Goal: Task Accomplishment & Management: Manage account settings

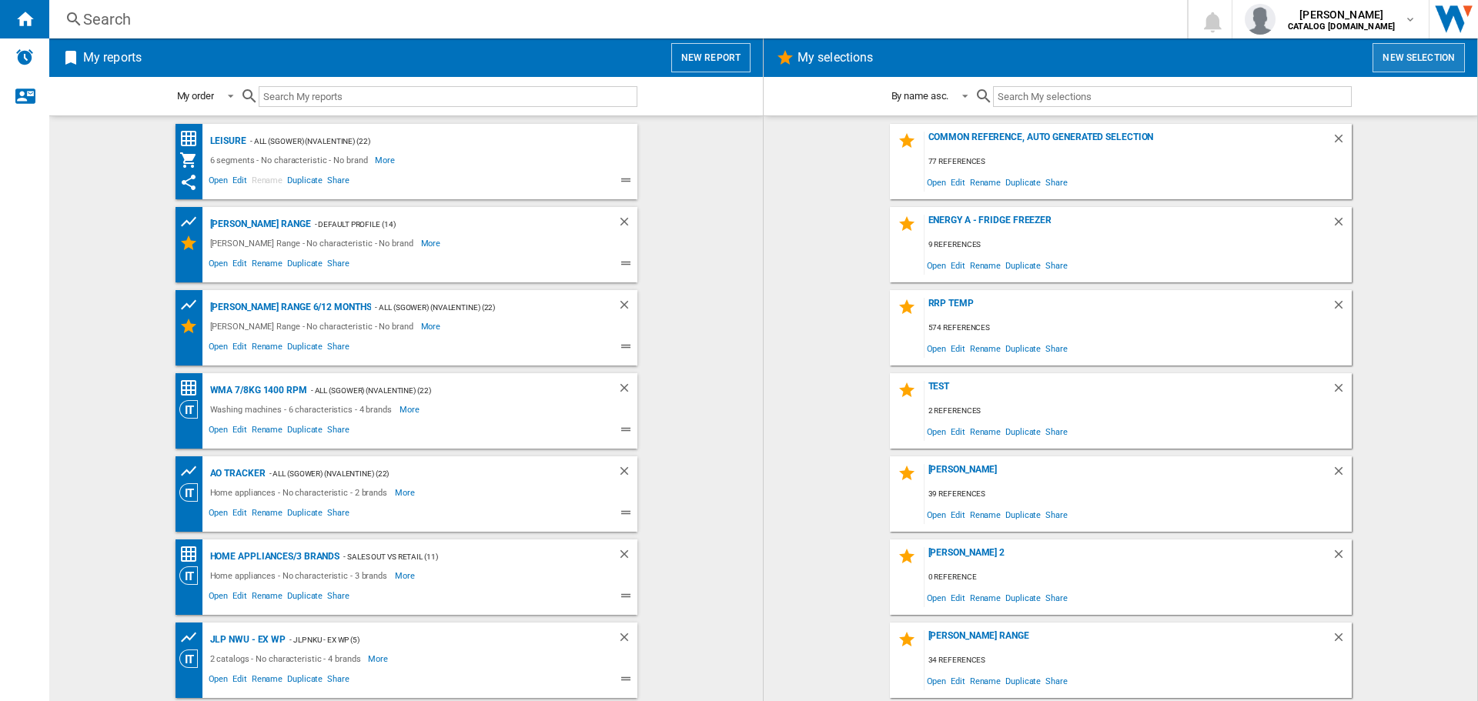
click at [1423, 61] on button "New selection" at bounding box center [1419, 57] width 92 height 29
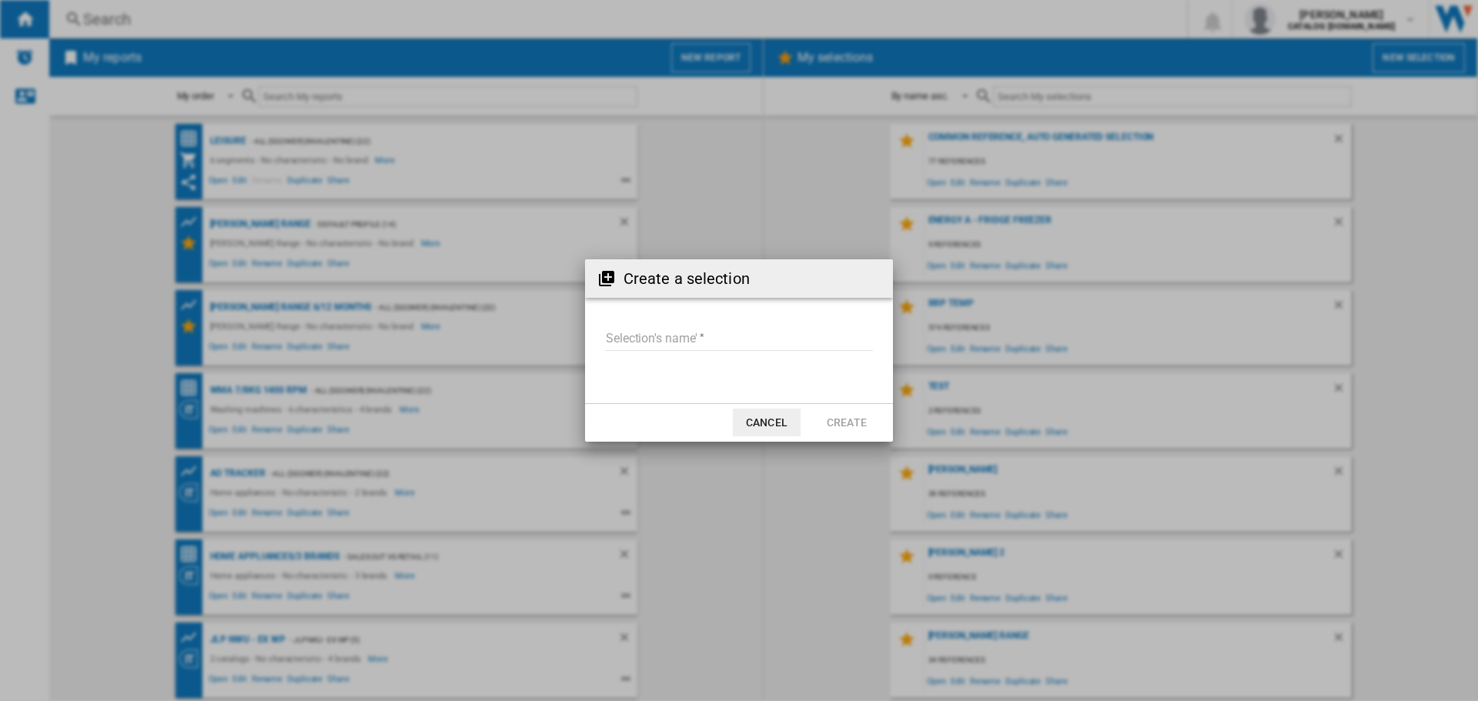
click at [636, 343] on input "Selection's name'" at bounding box center [739, 339] width 268 height 23
drag, startPoint x: 604, startPoint y: 338, endPoint x: 577, endPoint y: 333, distance: 28.1
click at [577, 333] on div "Create a selection Selection's name' You already have a selection with that nam…" at bounding box center [739, 350] width 1478 height 701
type input "**********"
click at [839, 424] on button "Create" at bounding box center [847, 423] width 68 height 28
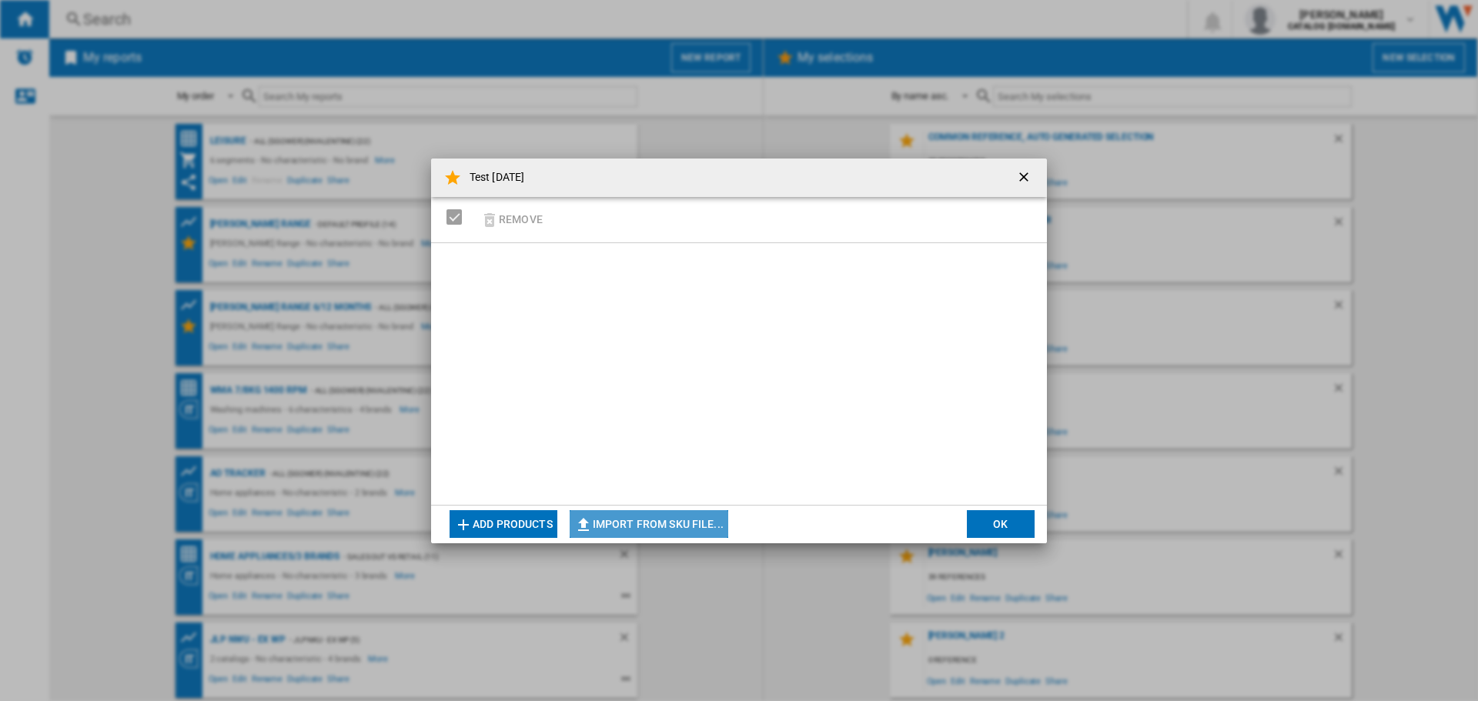
click at [689, 518] on button "Import from SKU file..." at bounding box center [649, 524] width 159 height 28
type input "**********"
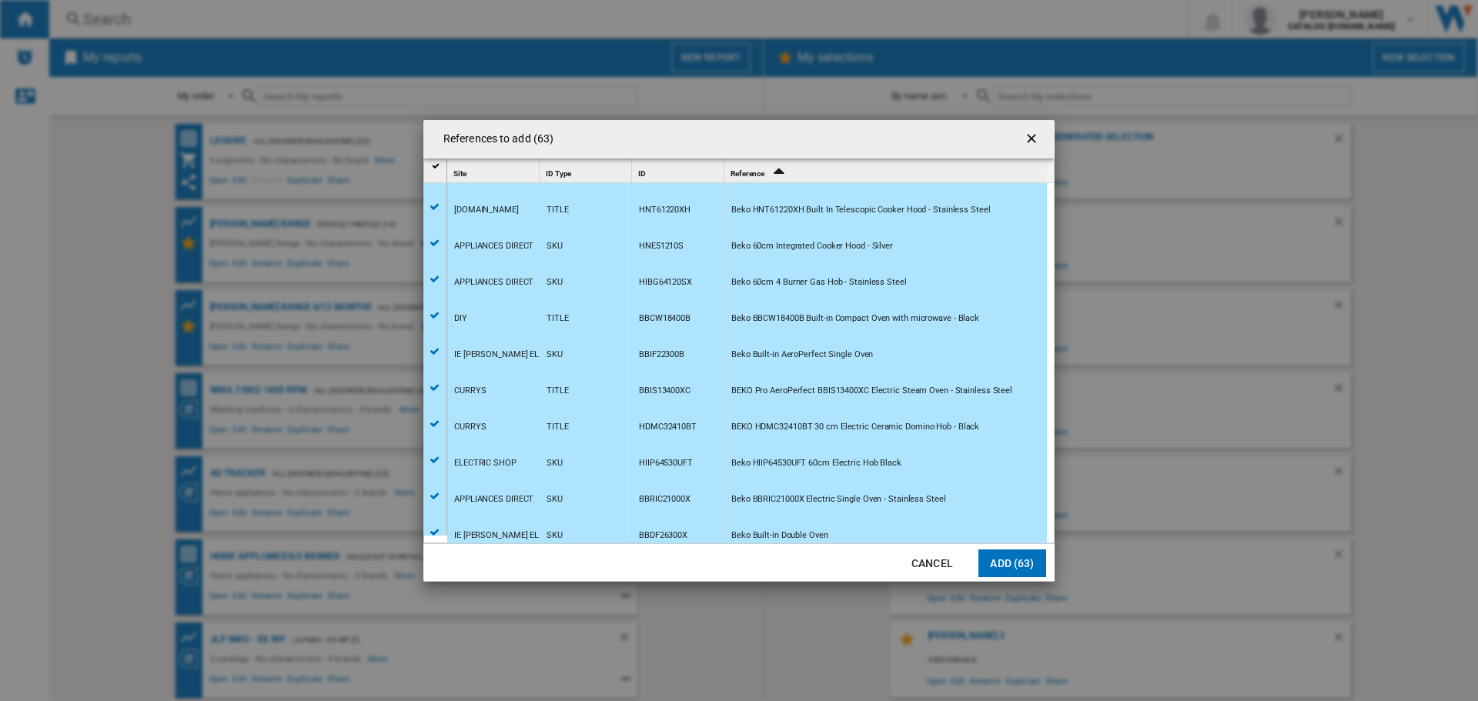
scroll to position [1919, 0]
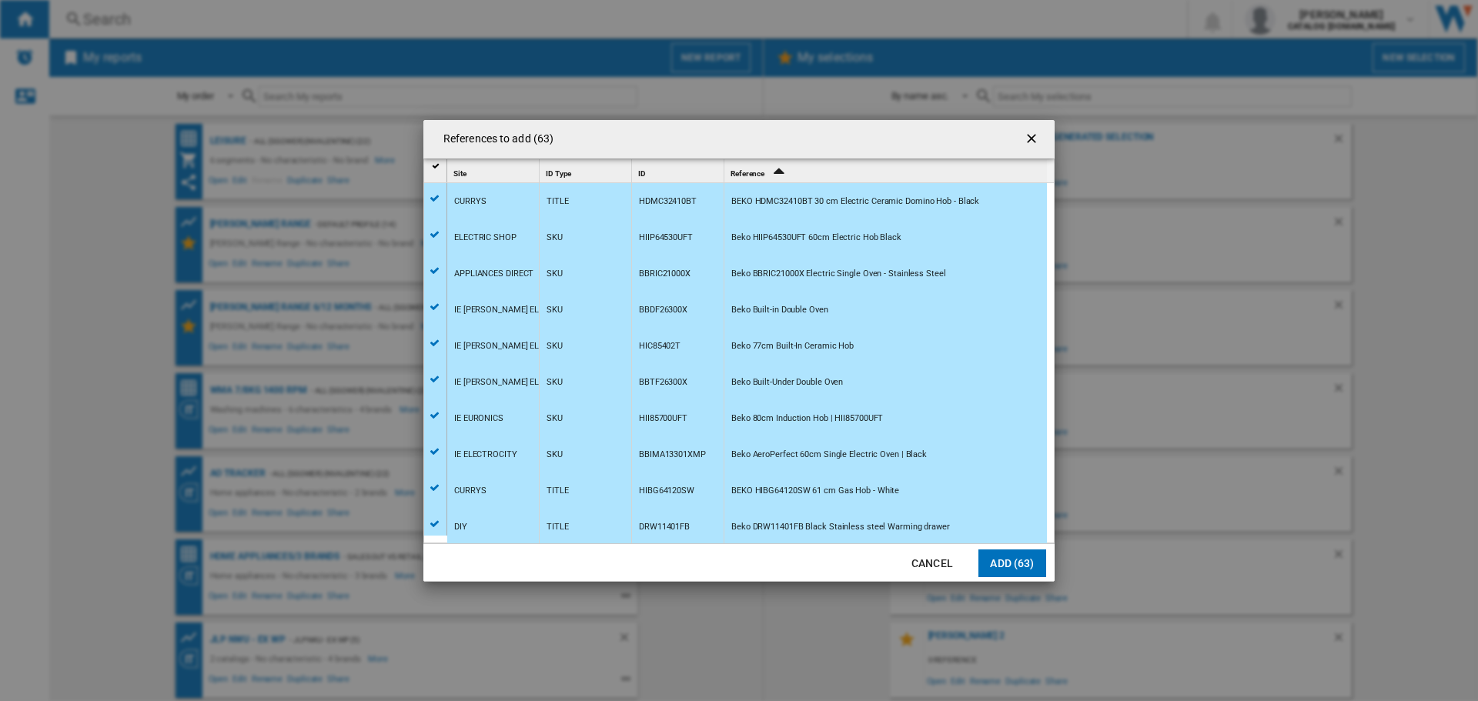
click at [1005, 567] on button "Add (63)" at bounding box center [1012, 564] width 68 height 28
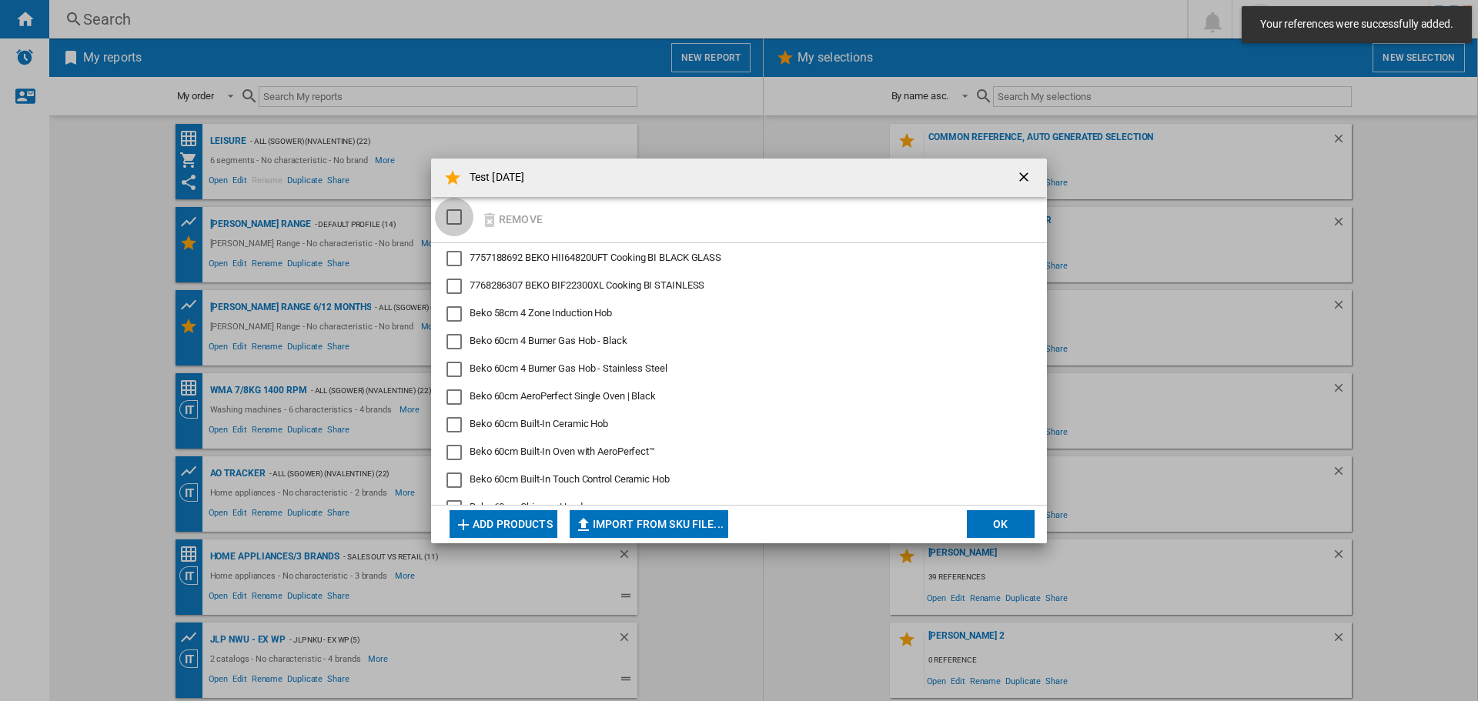
click at [455, 215] on div "SELECTIONS.EDITION_POPUP.SELECT_DESELECT" at bounding box center [453, 216] width 15 height 15
click at [1020, 516] on button "OK" at bounding box center [1001, 524] width 68 height 28
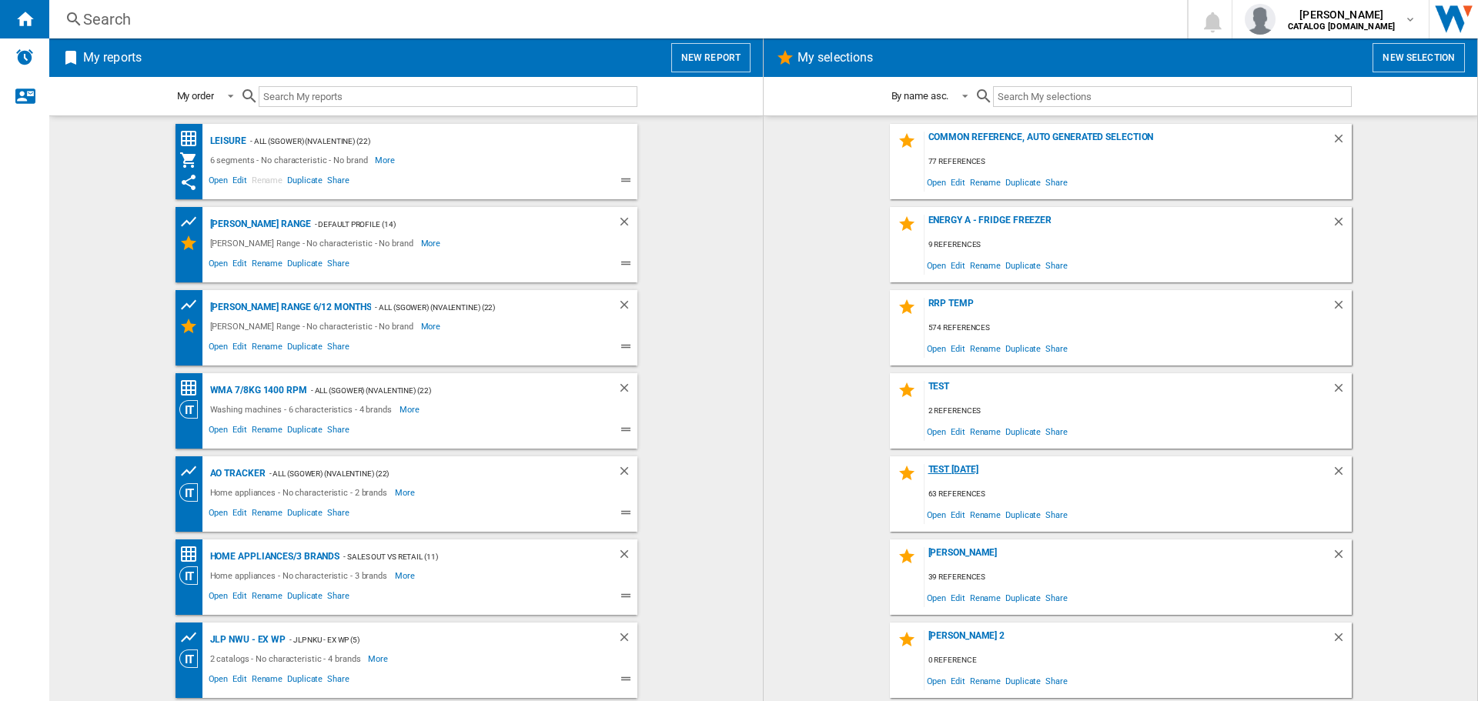
click at [945, 466] on div "Test today" at bounding box center [1128, 474] width 407 height 21
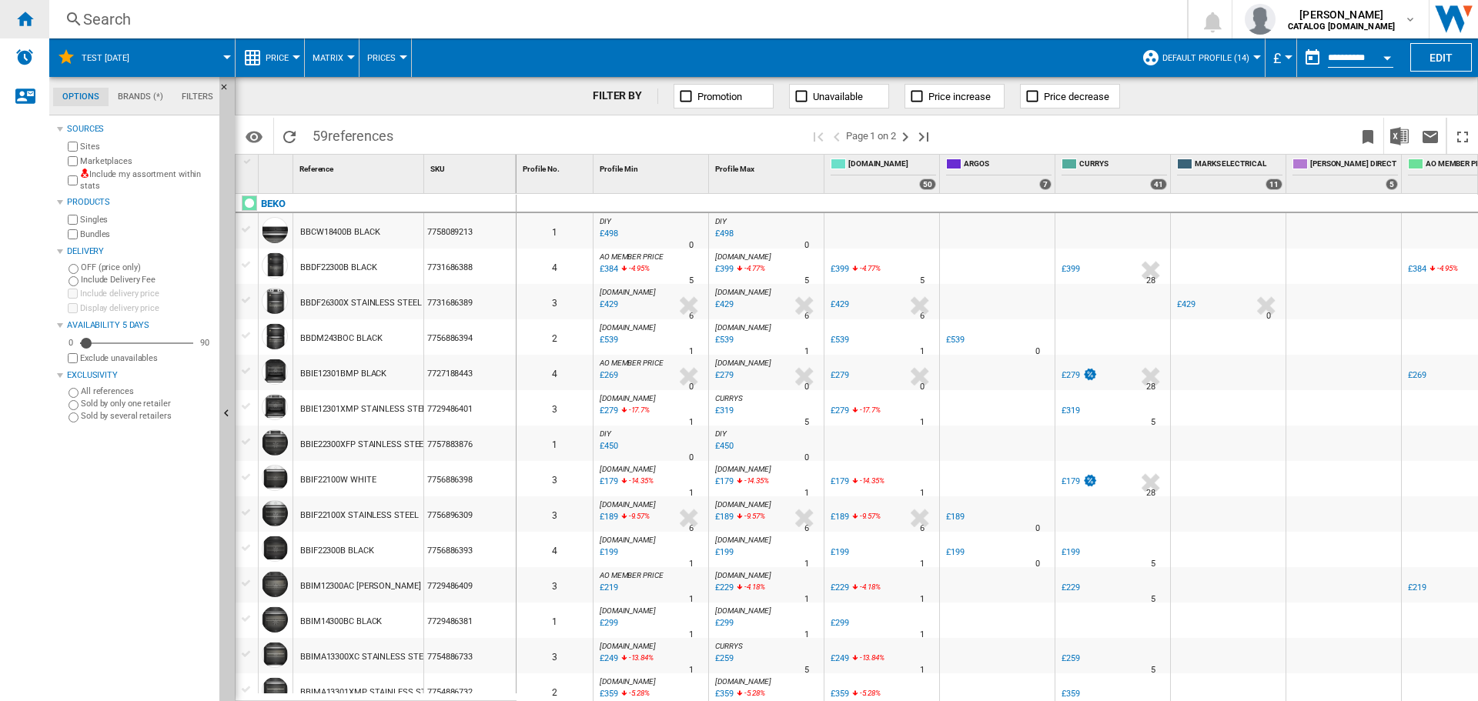
click at [28, 22] on ng-md-icon "Home" at bounding box center [24, 18] width 18 height 18
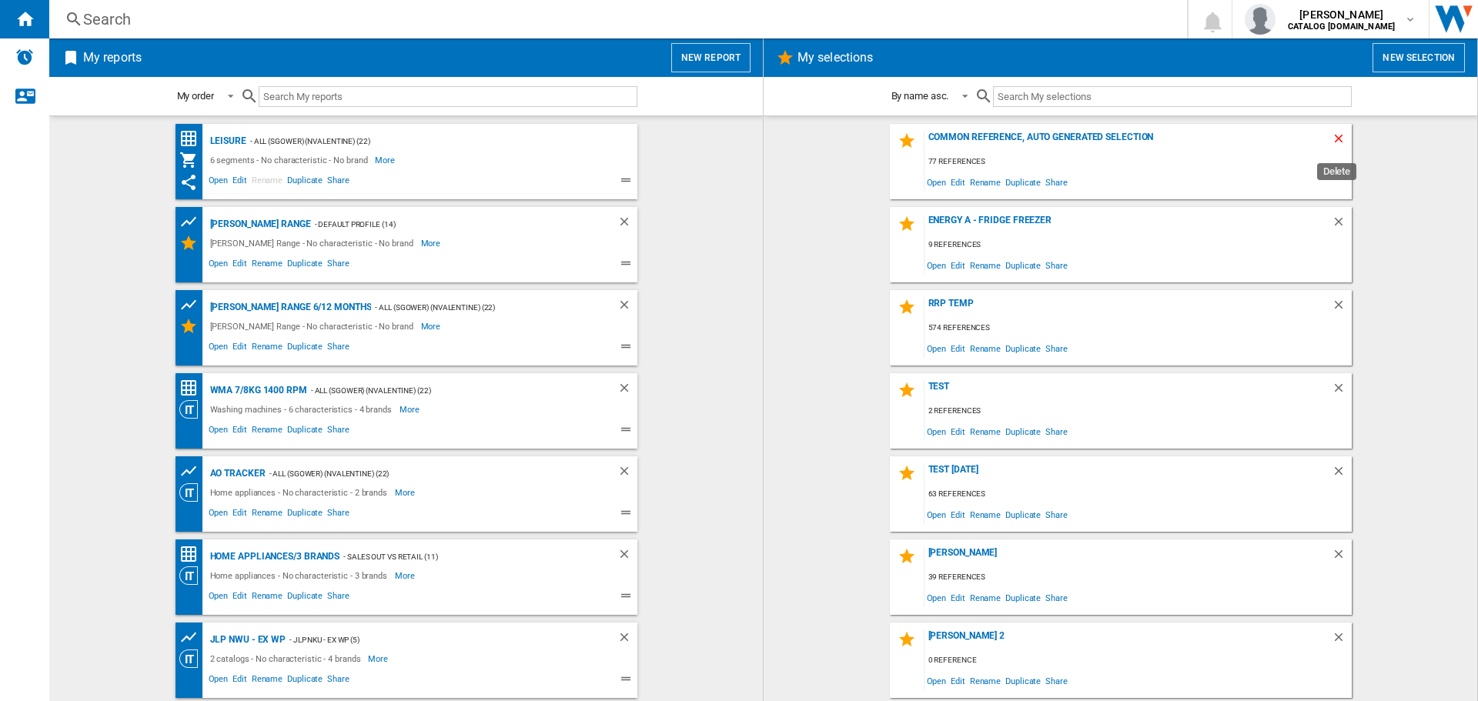
click at [1336, 139] on ng-md-icon "Delete" at bounding box center [1341, 141] width 18 height 18
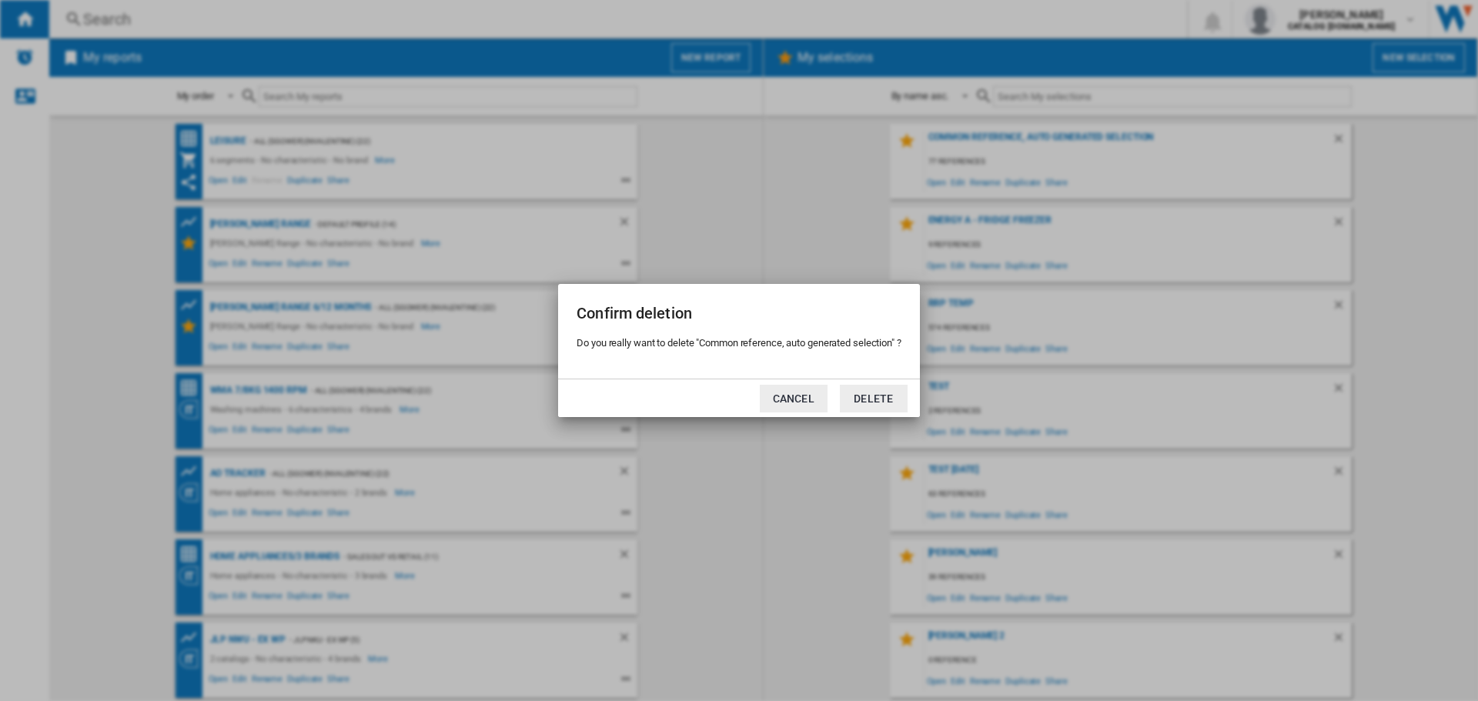
click at [800, 400] on button "Cancel" at bounding box center [794, 399] width 68 height 28
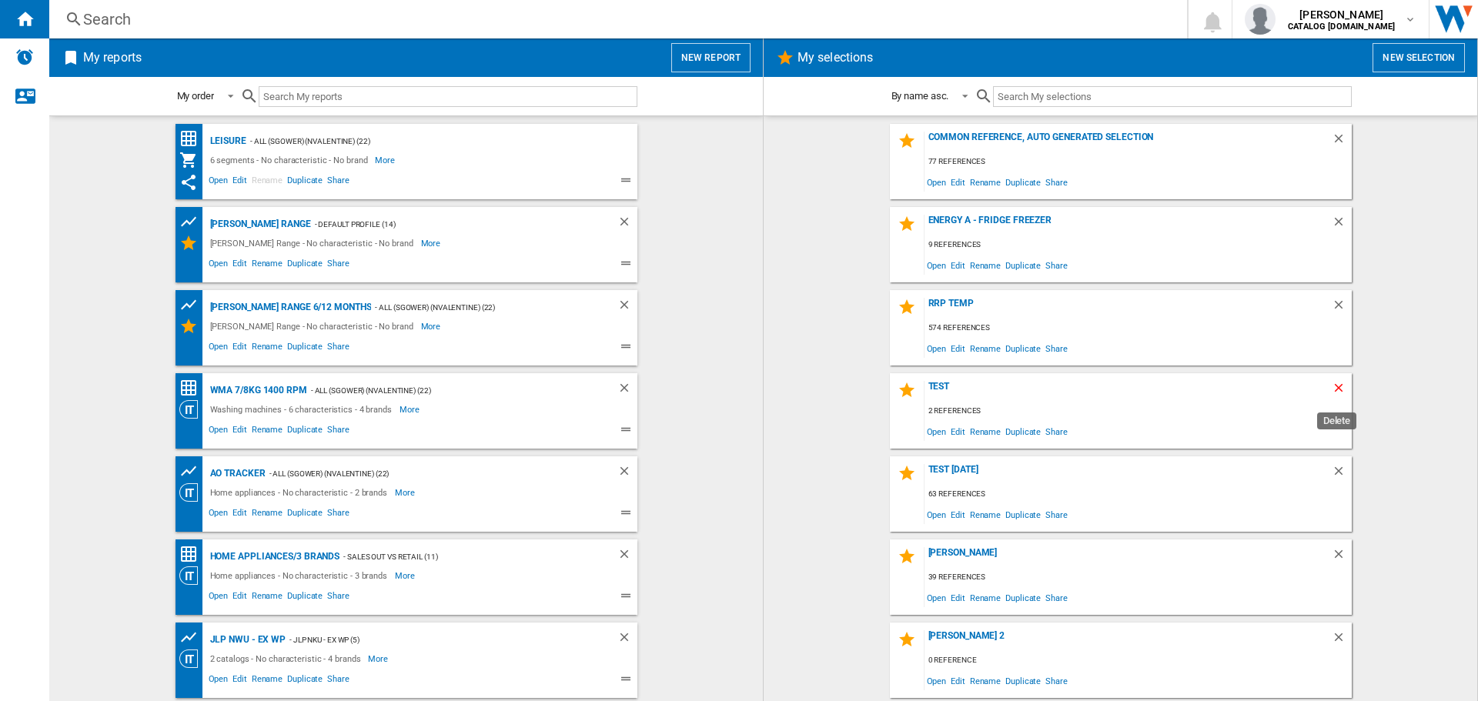
click at [1332, 384] on ng-md-icon "Delete" at bounding box center [1341, 390] width 18 height 18
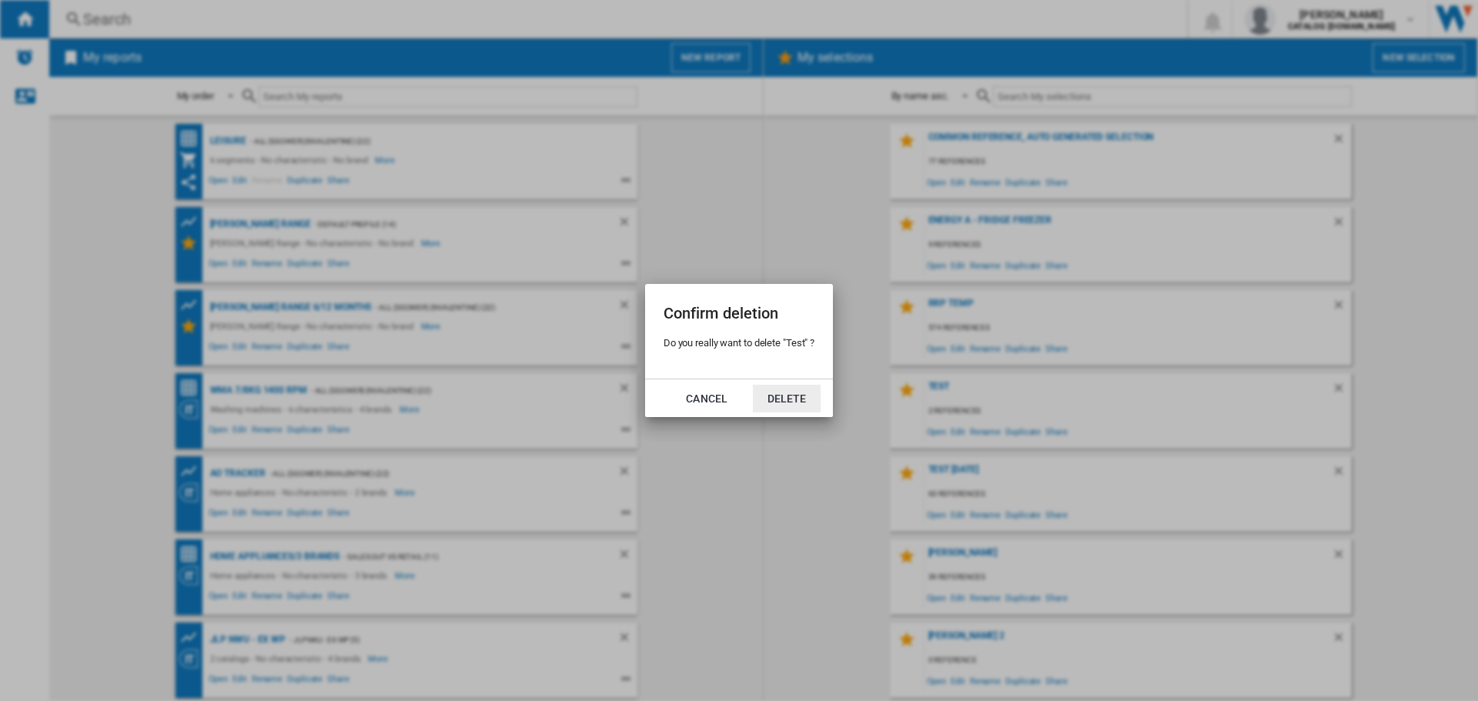
click at [791, 401] on button "Delete" at bounding box center [787, 399] width 68 height 28
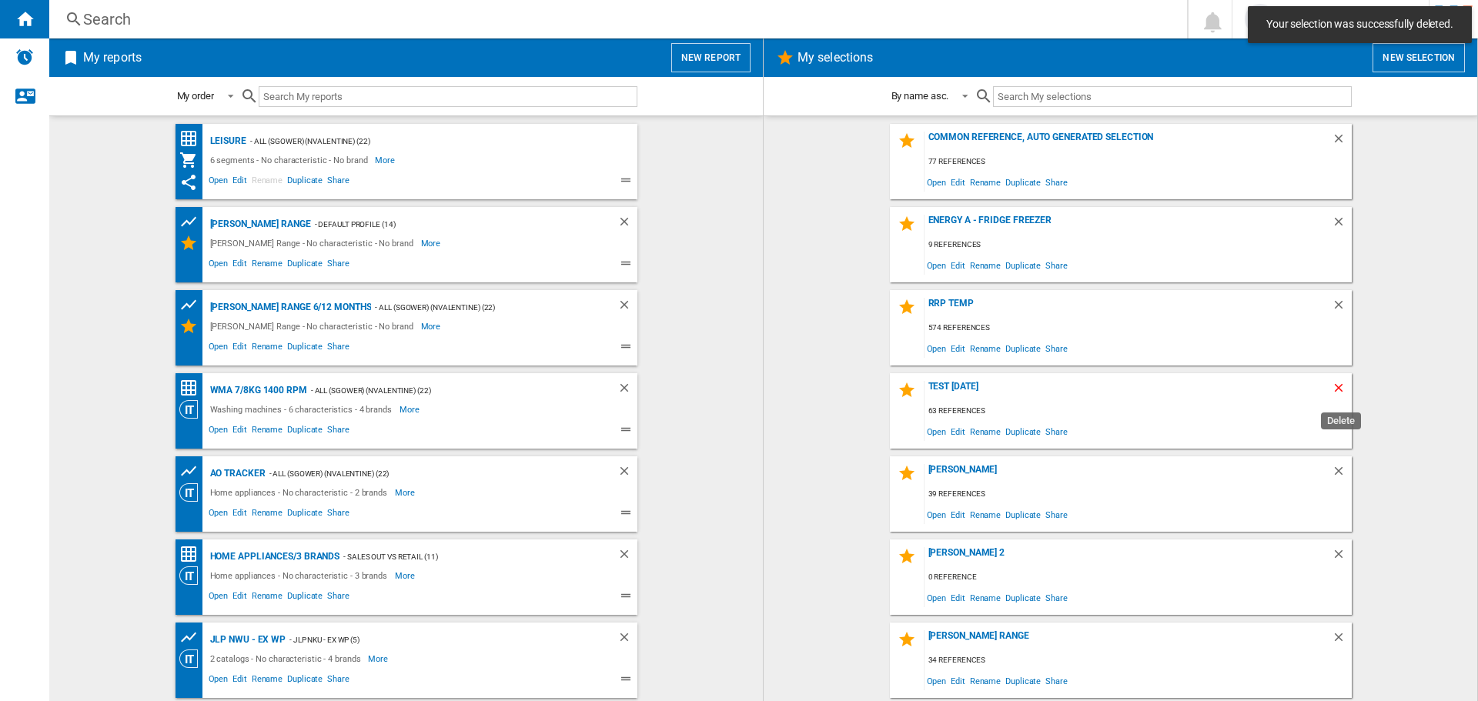
click at [1341, 386] on ng-md-icon "Delete" at bounding box center [1341, 390] width 18 height 18
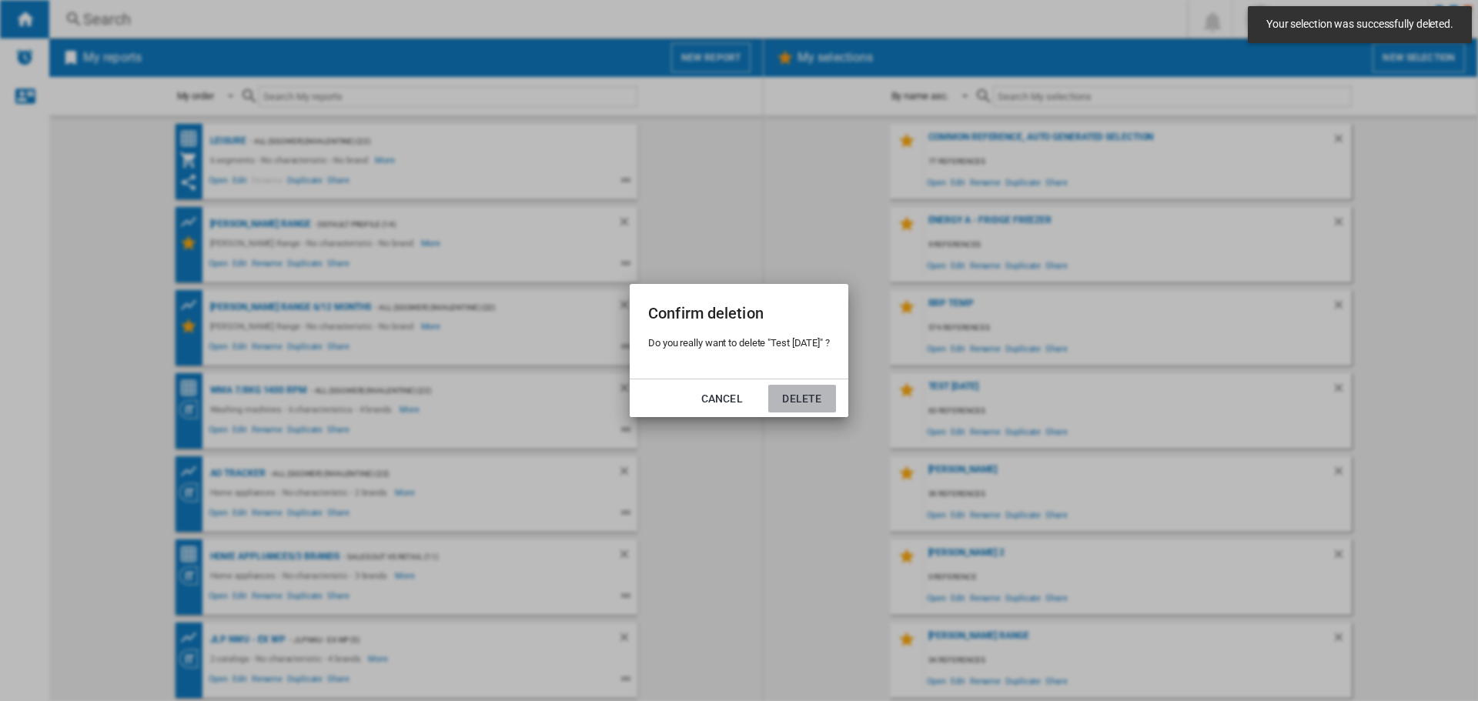
click at [823, 398] on button "Delete" at bounding box center [802, 399] width 68 height 28
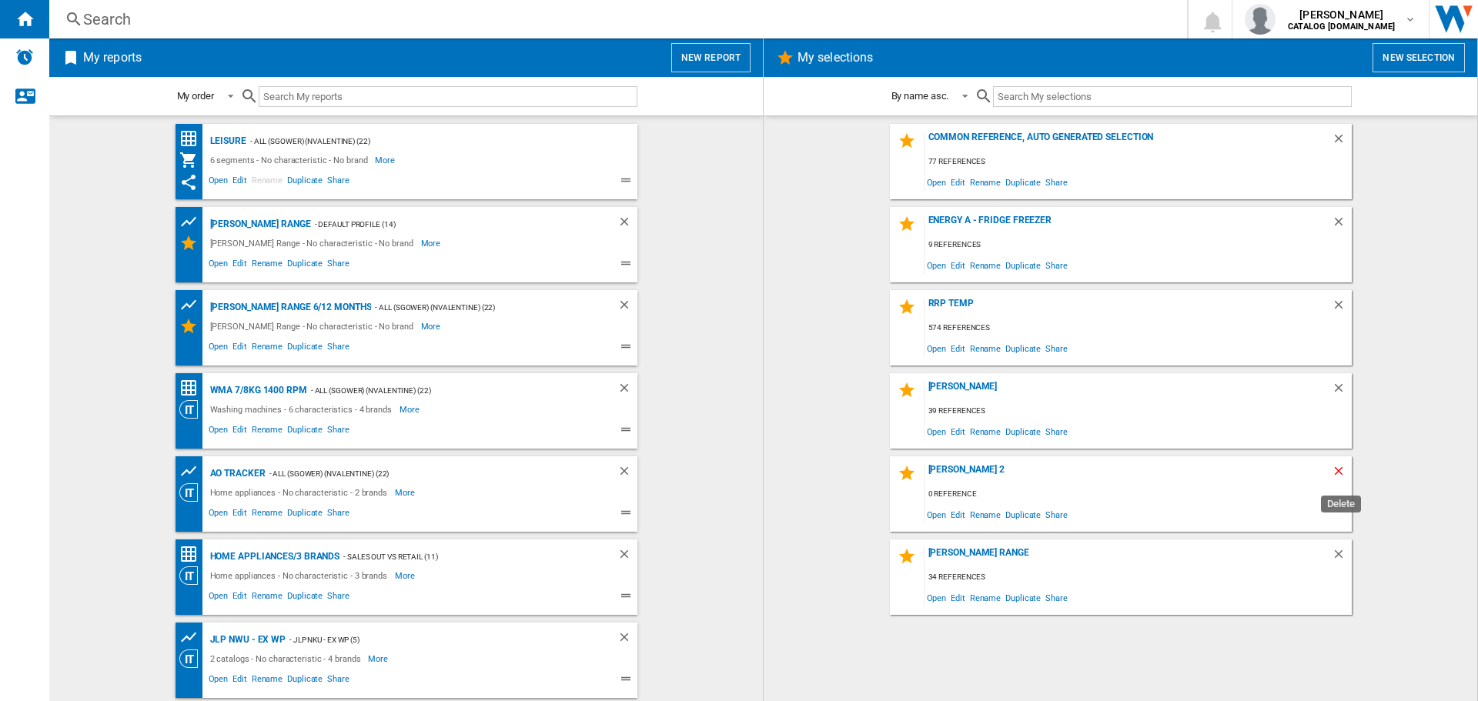
click at [1343, 472] on ng-md-icon "Delete" at bounding box center [1341, 473] width 18 height 18
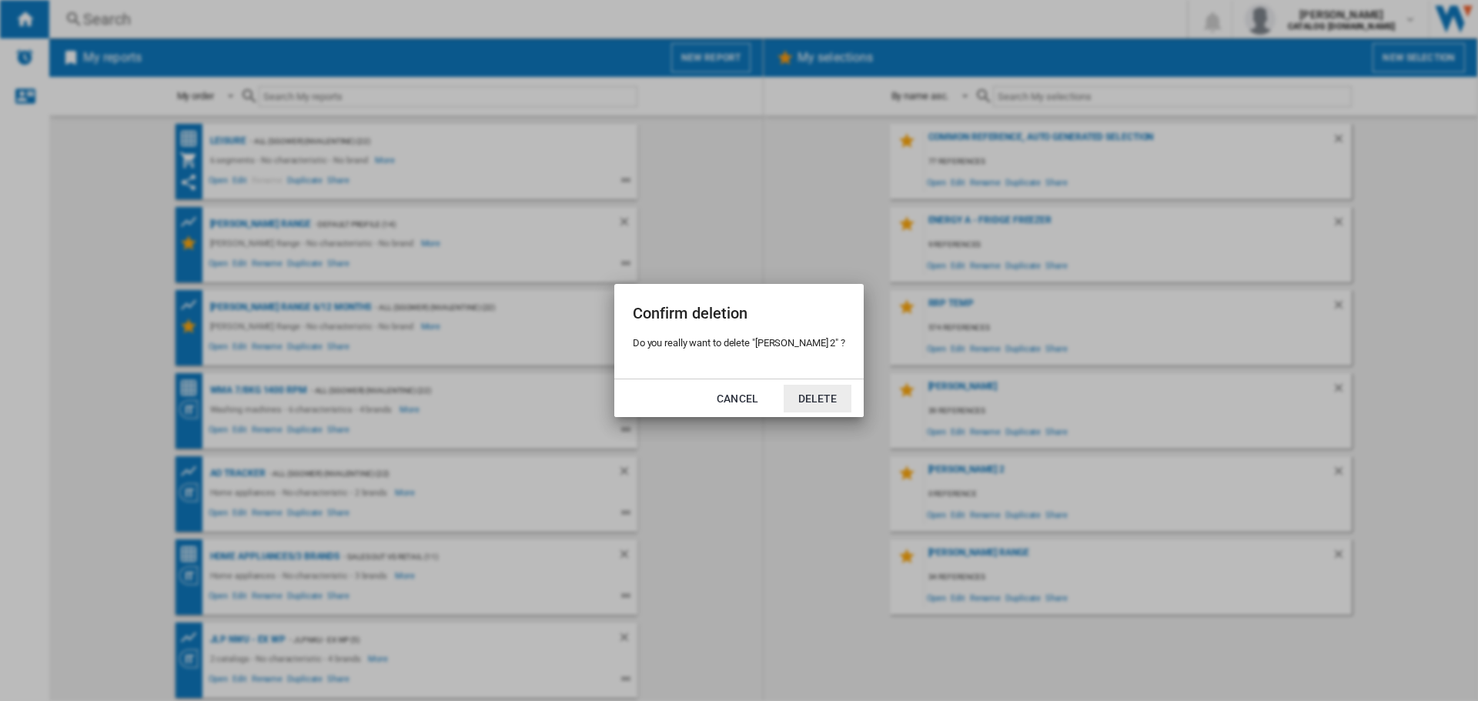
click at [801, 403] on button "Delete" at bounding box center [818, 399] width 68 height 28
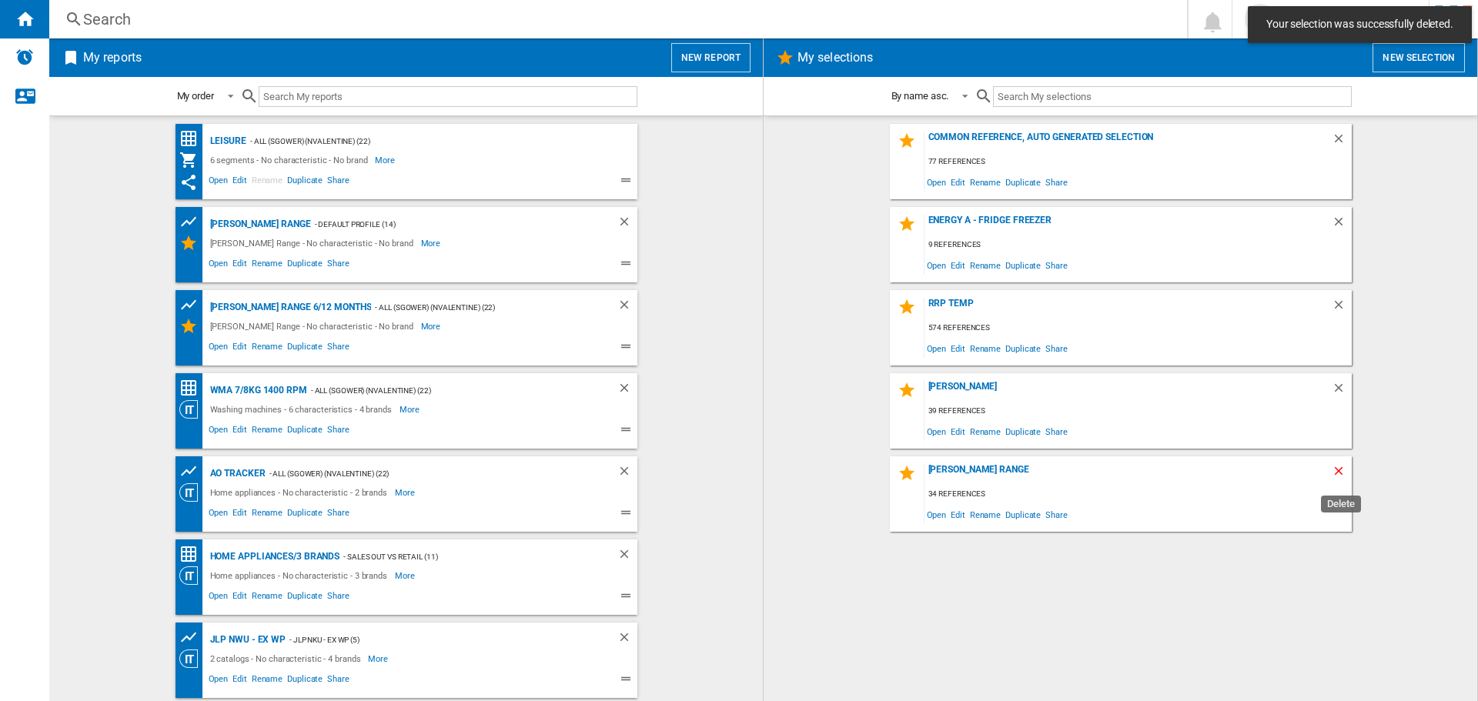
click at [1334, 473] on ng-md-icon "Delete" at bounding box center [1341, 473] width 18 height 18
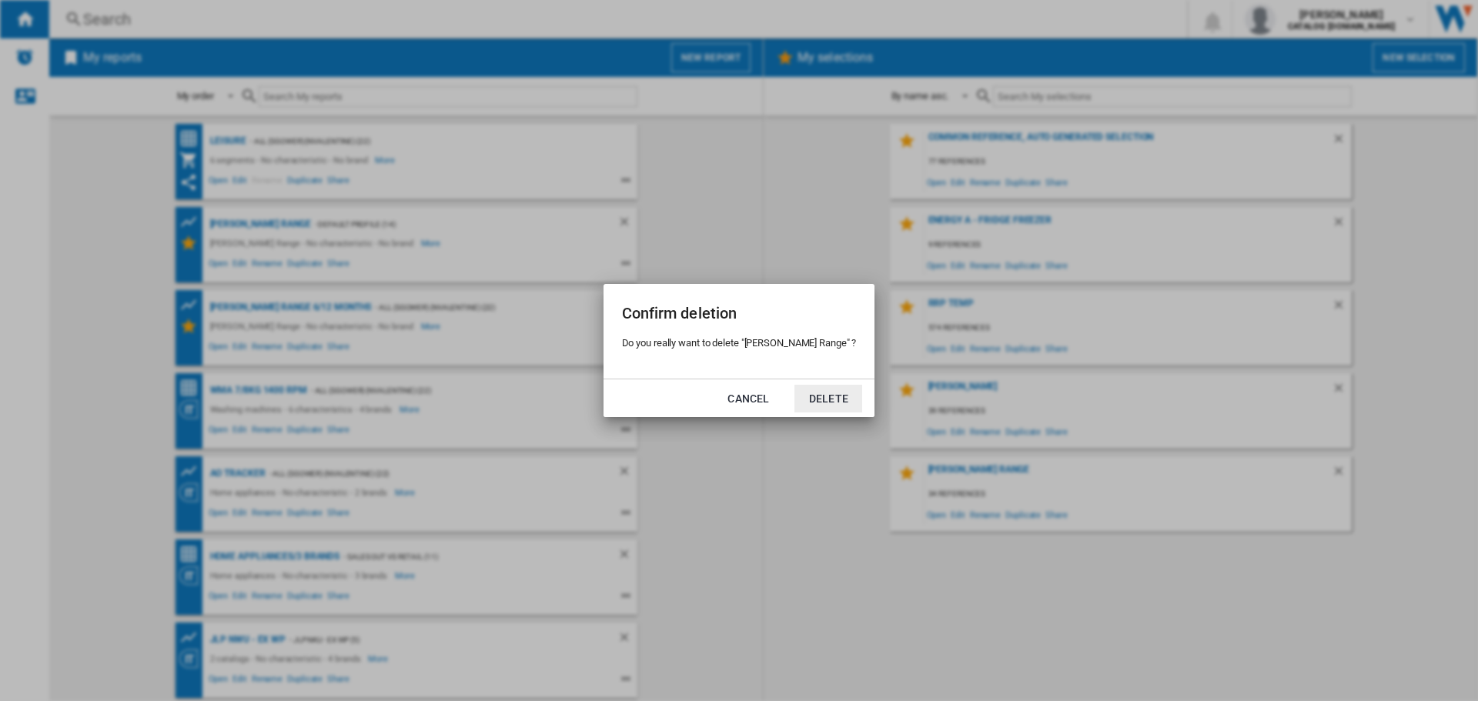
click at [834, 399] on button "Delete" at bounding box center [828, 399] width 68 height 28
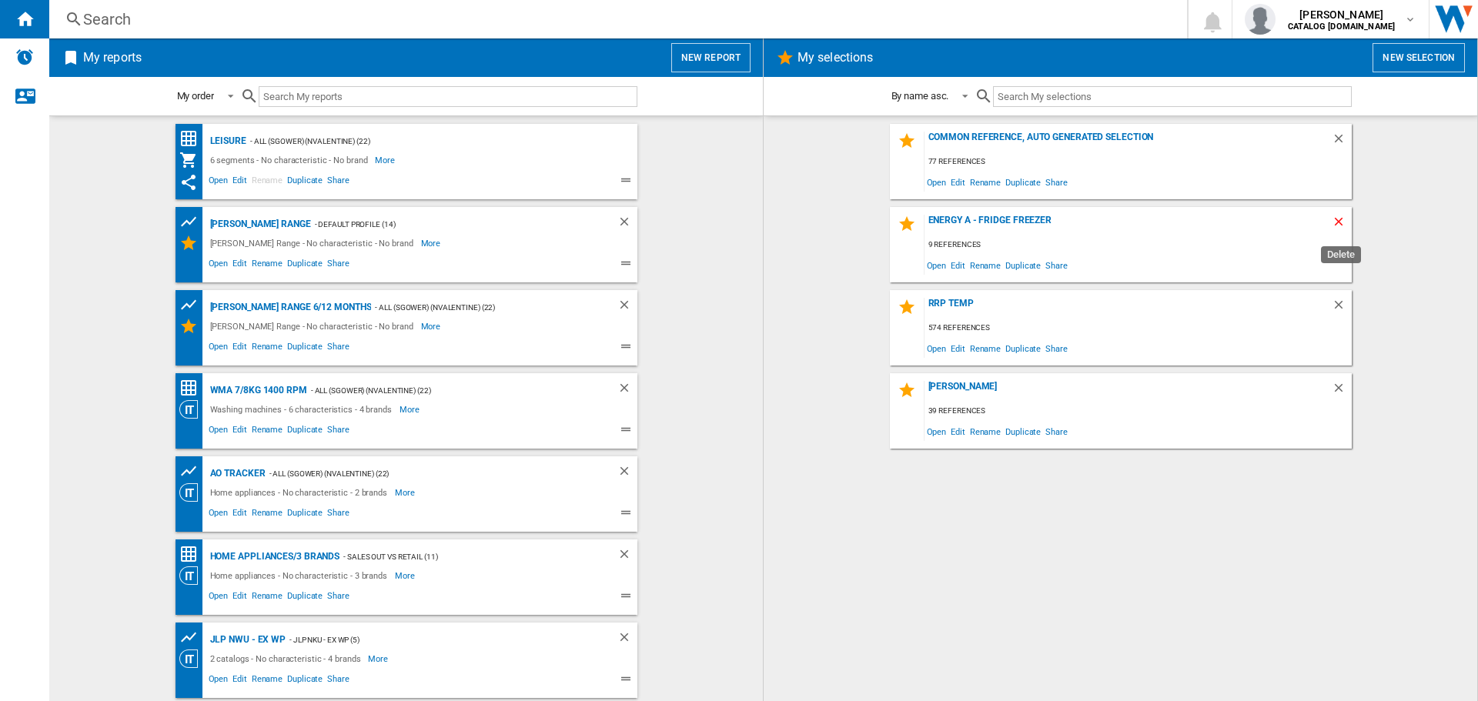
click at [1339, 219] on ng-md-icon "Delete" at bounding box center [1341, 224] width 18 height 18
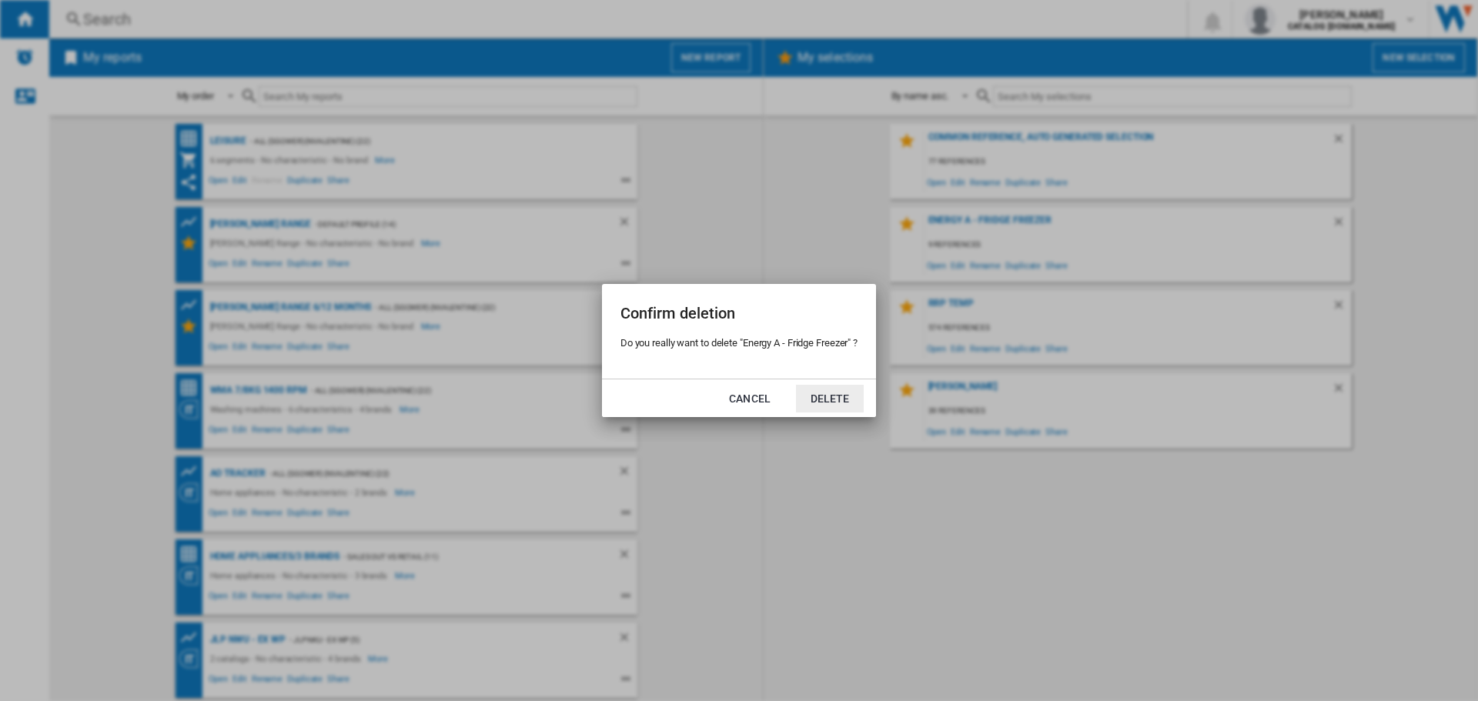
click at [828, 400] on button "Delete" at bounding box center [830, 399] width 68 height 28
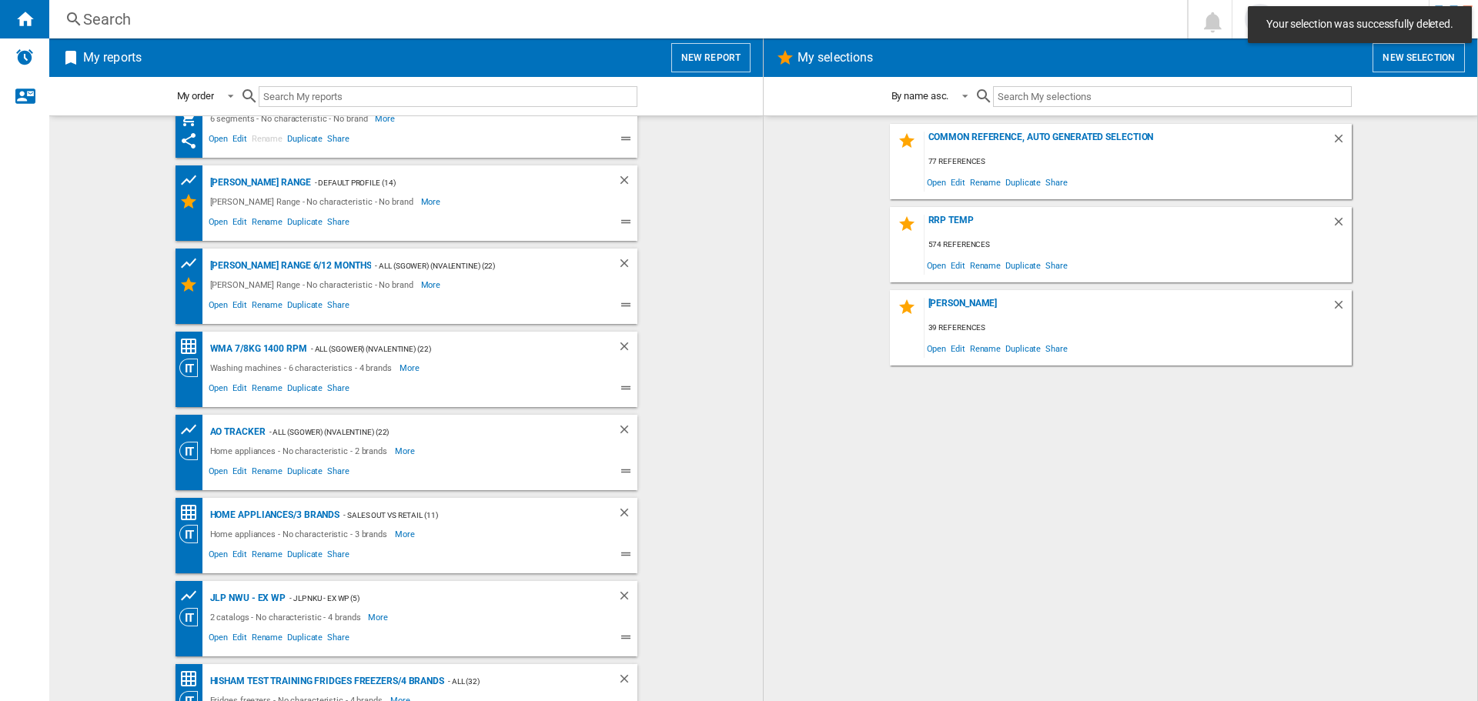
scroll to position [80, 0]
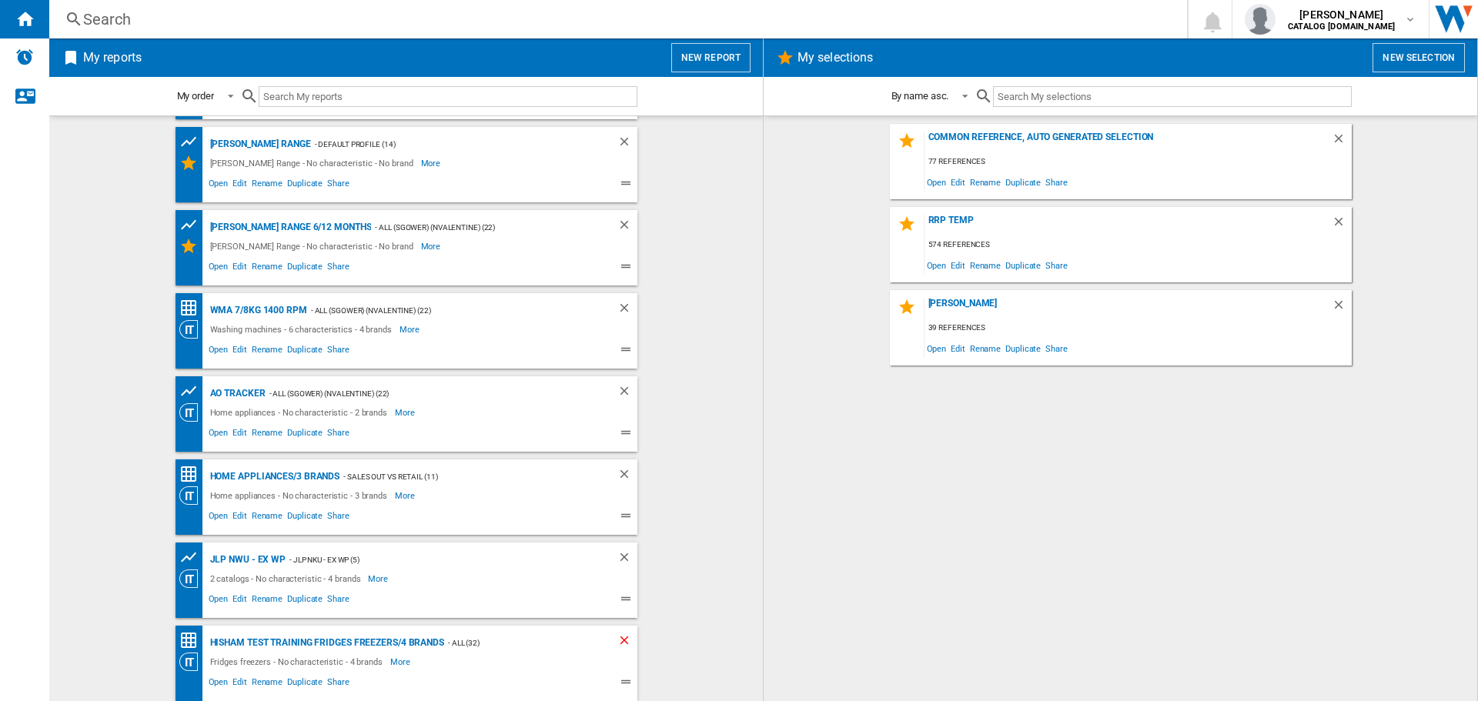
click at [620, 639] on ng-md-icon "Delete" at bounding box center [626, 643] width 18 height 18
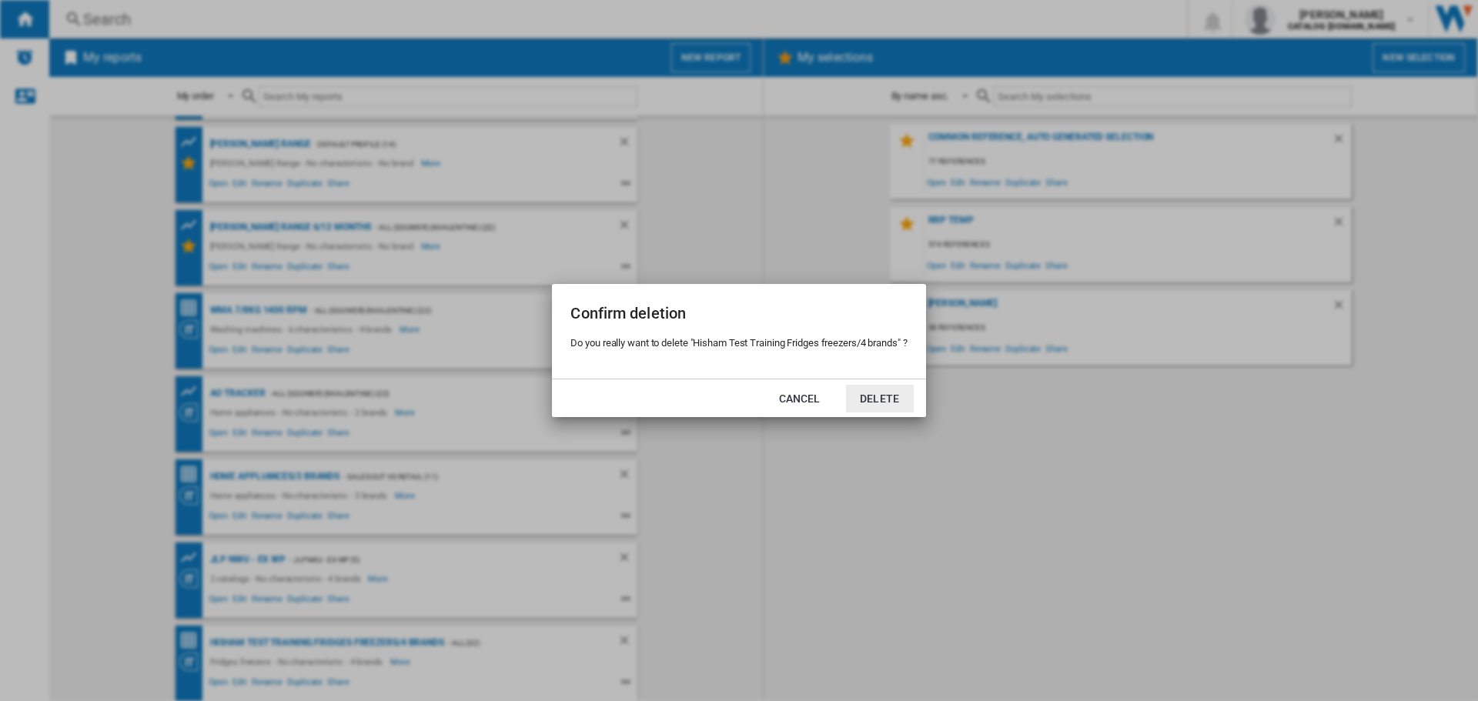
click at [900, 395] on button "Delete" at bounding box center [880, 399] width 68 height 28
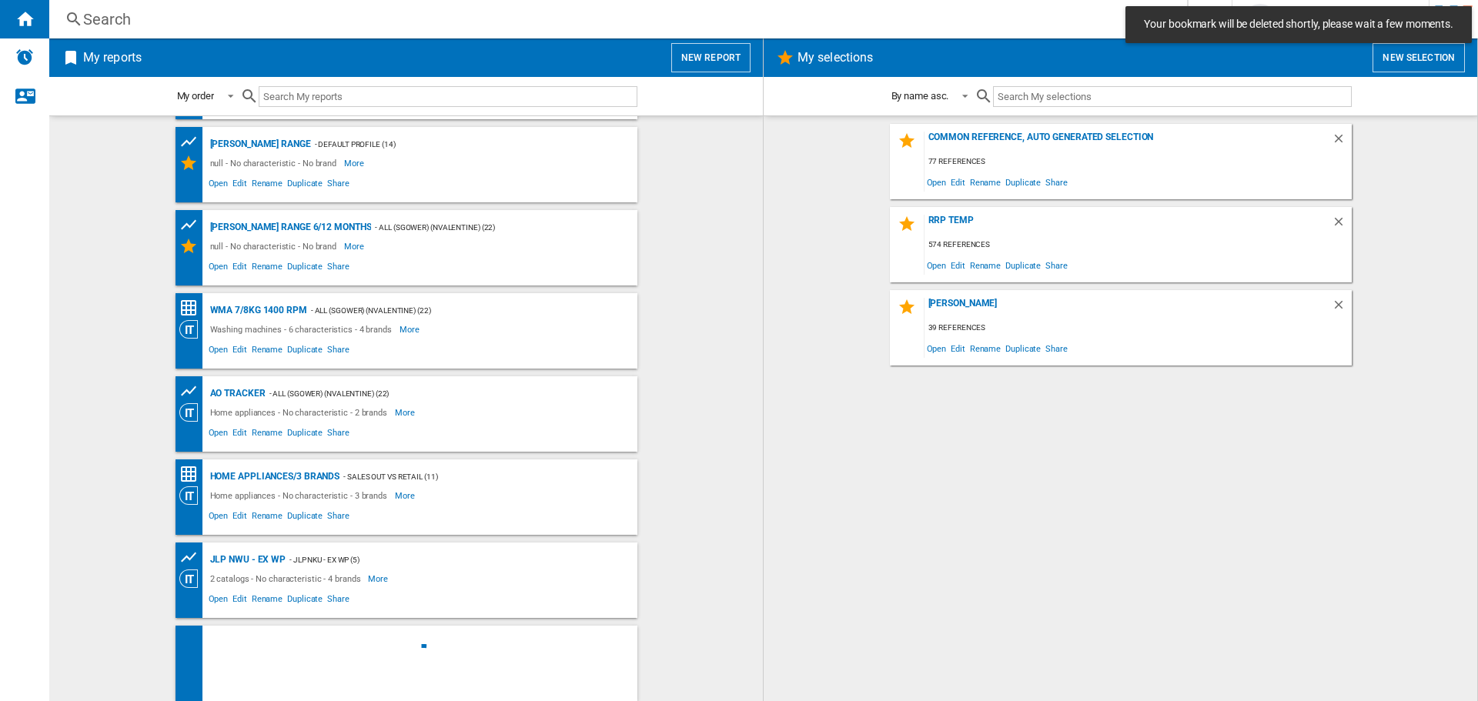
scroll to position [0, 0]
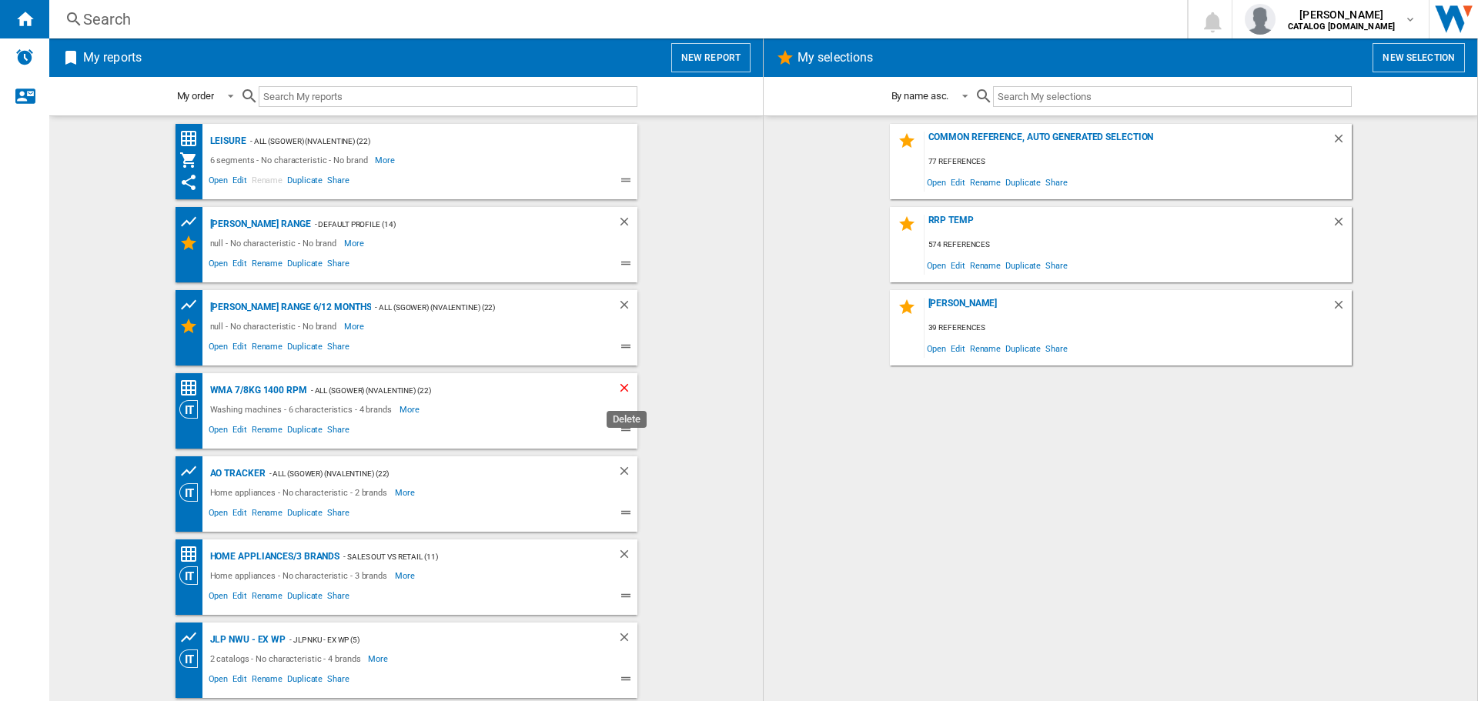
click at [629, 386] on ng-md-icon "Delete" at bounding box center [626, 390] width 18 height 18
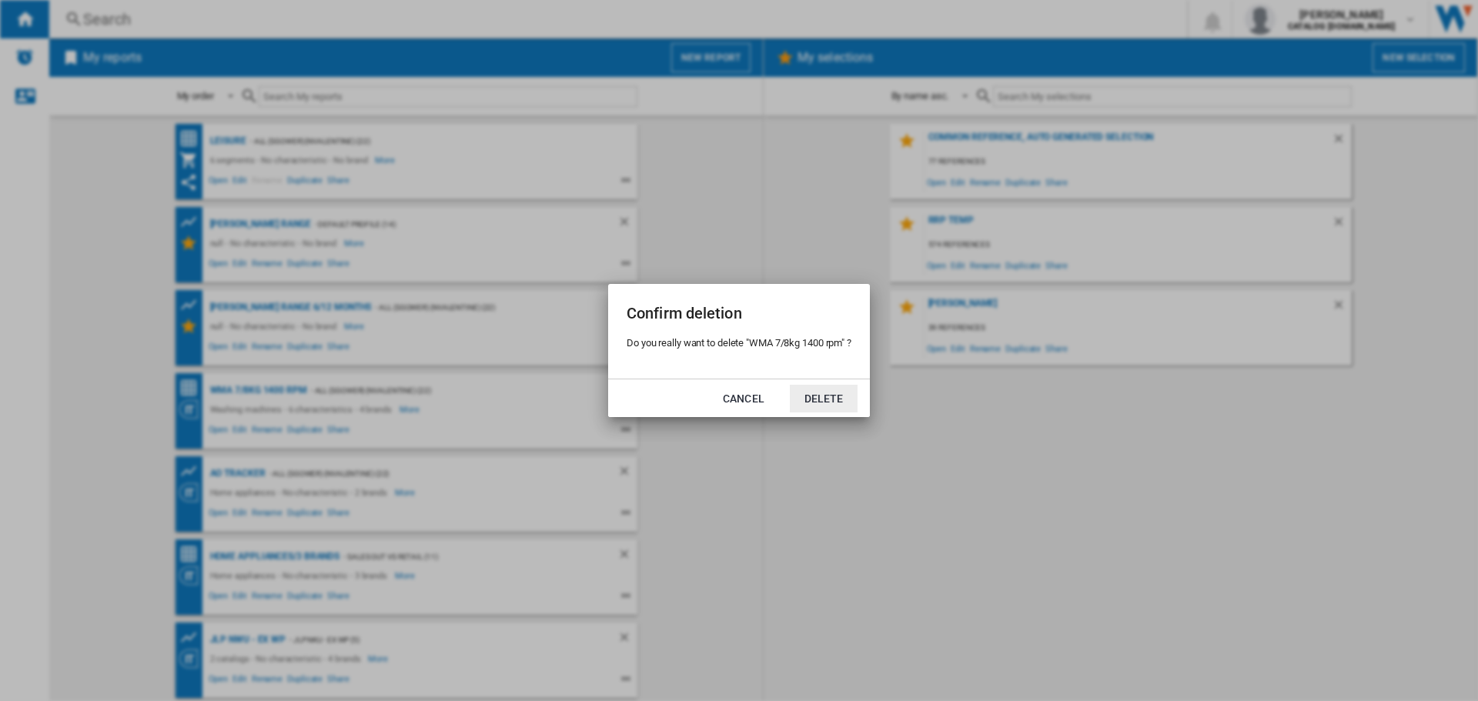
click at [816, 399] on button "Delete" at bounding box center [824, 399] width 68 height 28
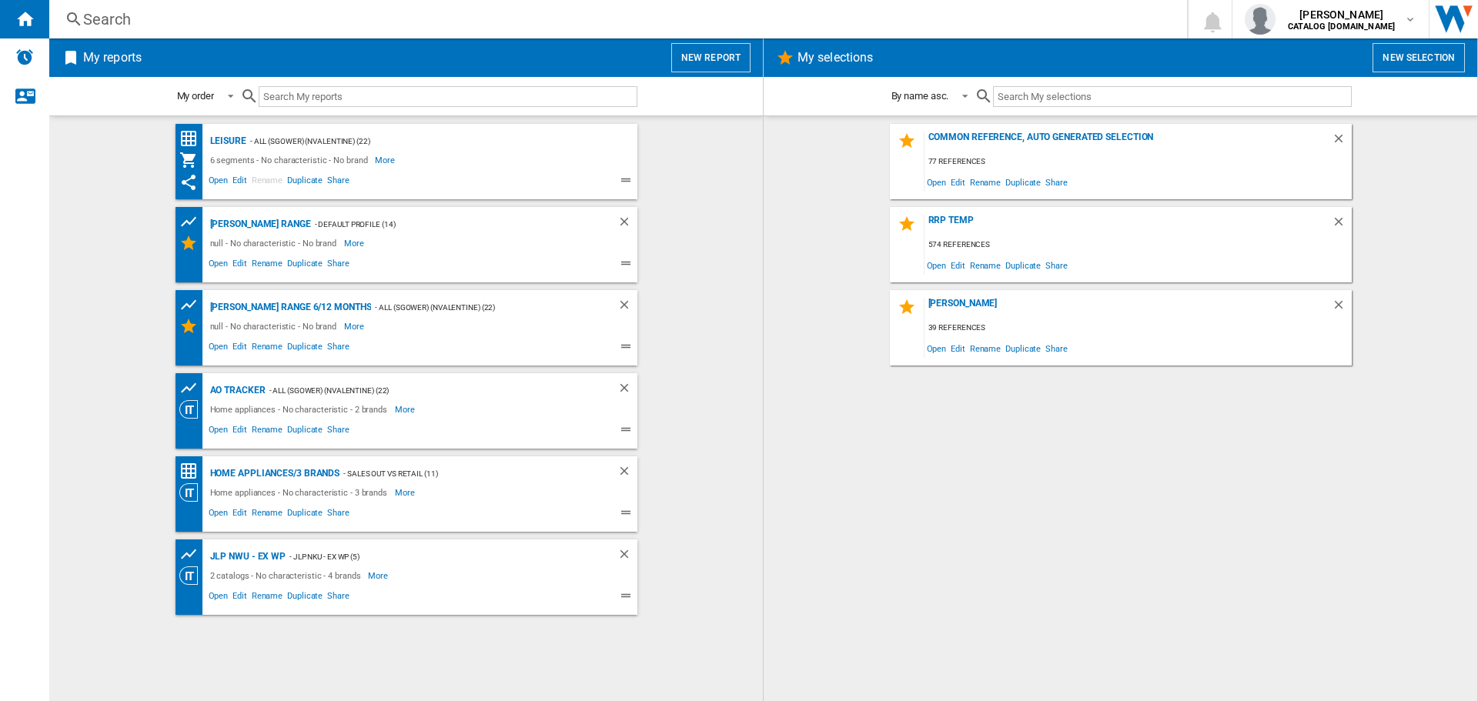
click at [909, 456] on div "Common reference, auto generated selection 77 references Open Edit Rename Dupli…" at bounding box center [1120, 409] width 683 height 570
